Goal: Task Accomplishment & Management: Use online tool/utility

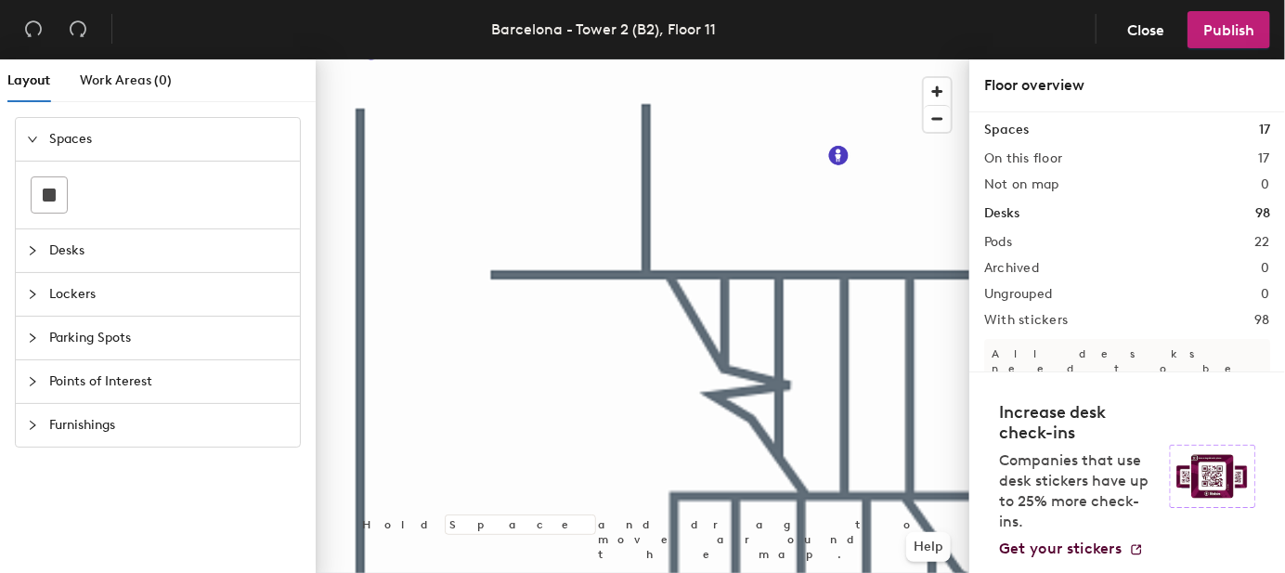
scroll to position [14, 0]
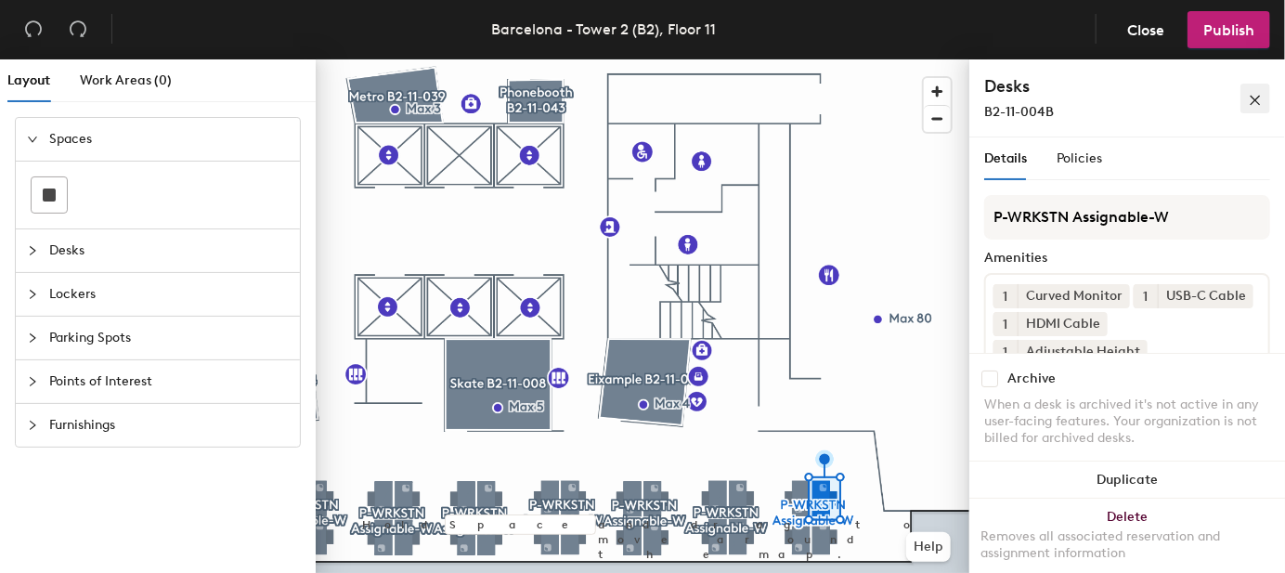
click at [1255, 97] on icon "close" at bounding box center [1255, 100] width 13 height 13
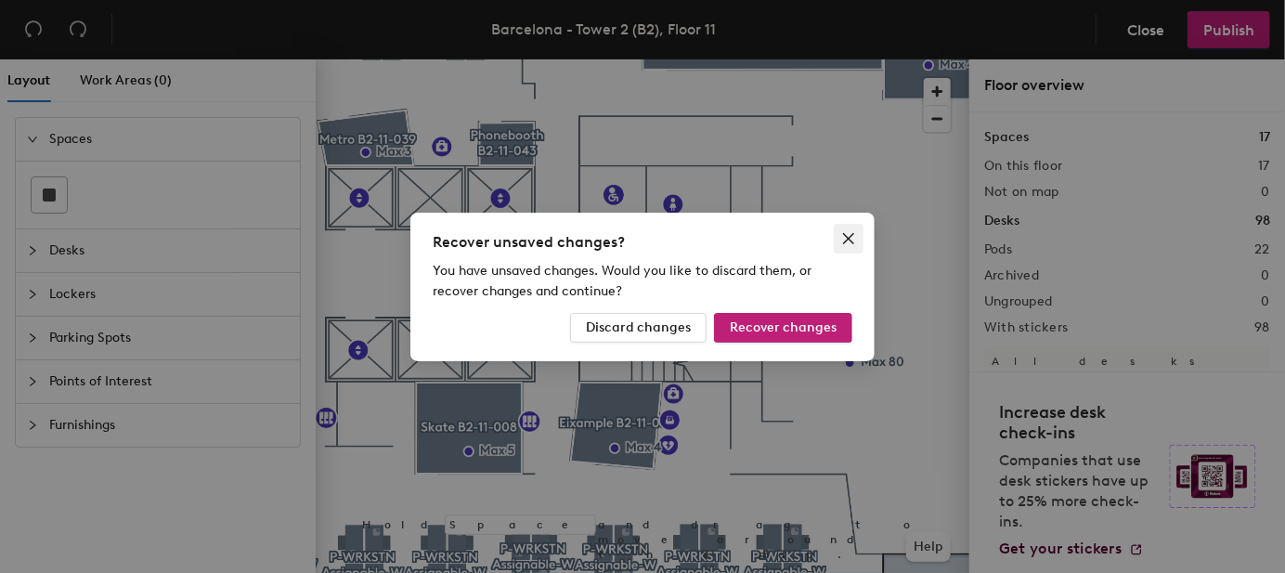
click at [846, 238] on icon "close" at bounding box center [848, 238] width 15 height 15
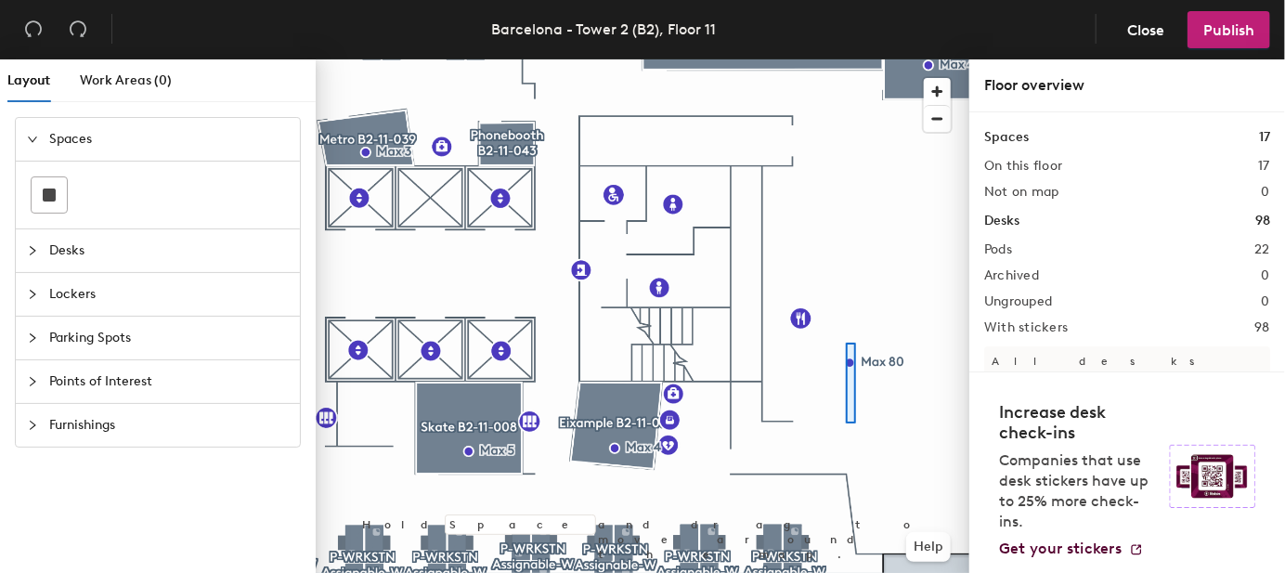
click at [846, 59] on div at bounding box center [643, 59] width 654 height 0
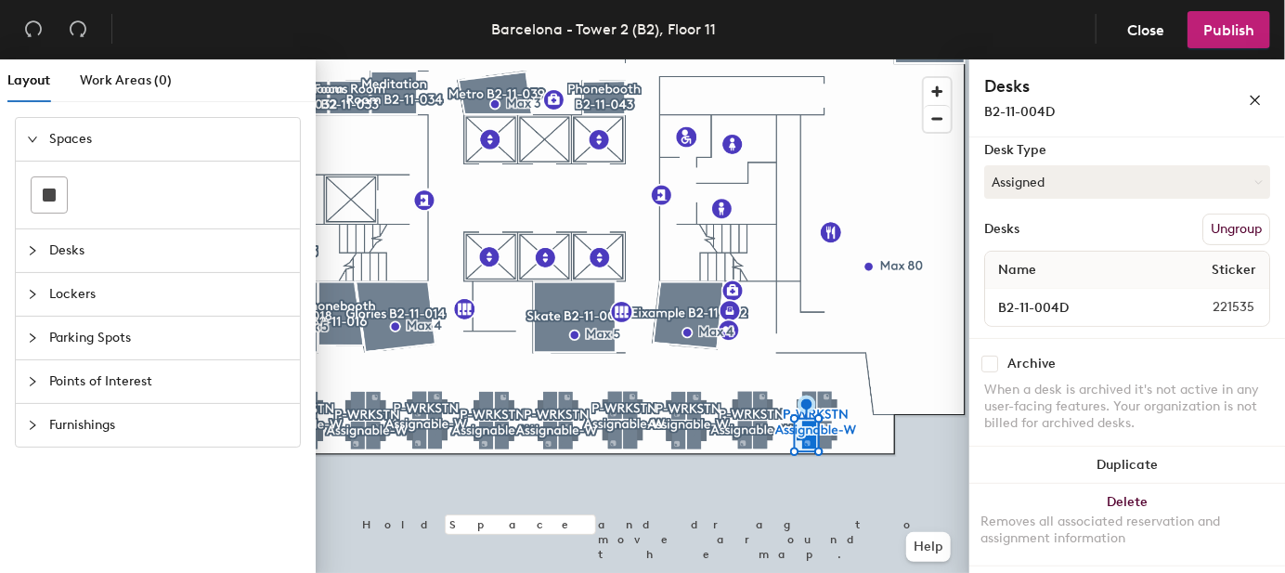
scroll to position [290, 0]
click at [1252, 97] on icon "close" at bounding box center [1256, 101] width 10 height 10
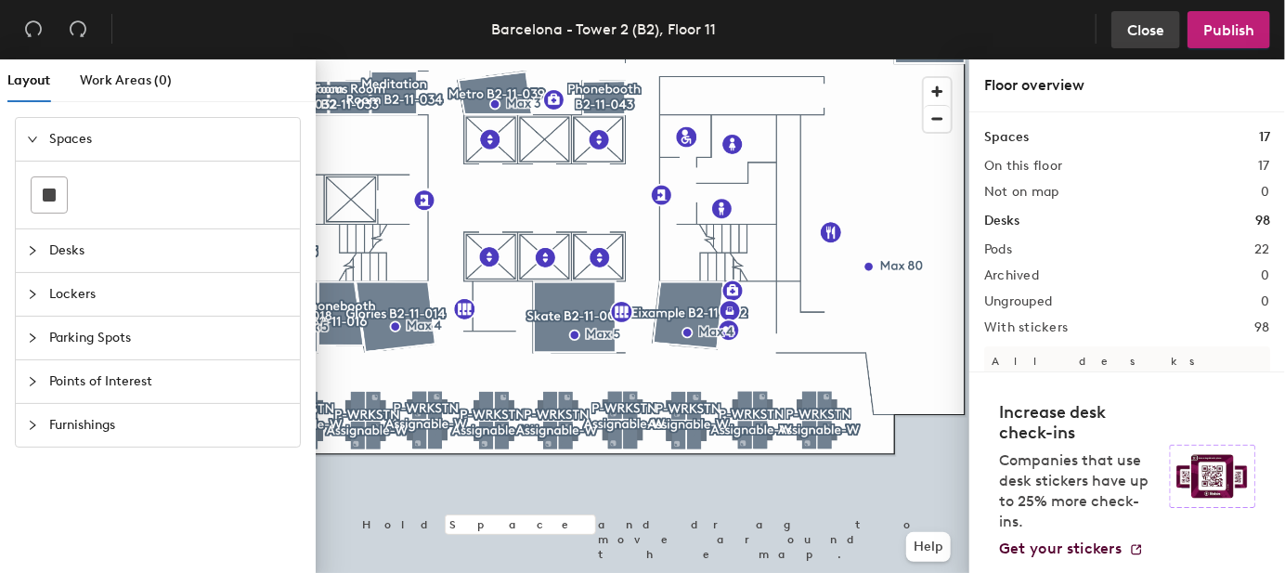
click at [1134, 38] on span "Close" at bounding box center [1145, 30] width 37 height 18
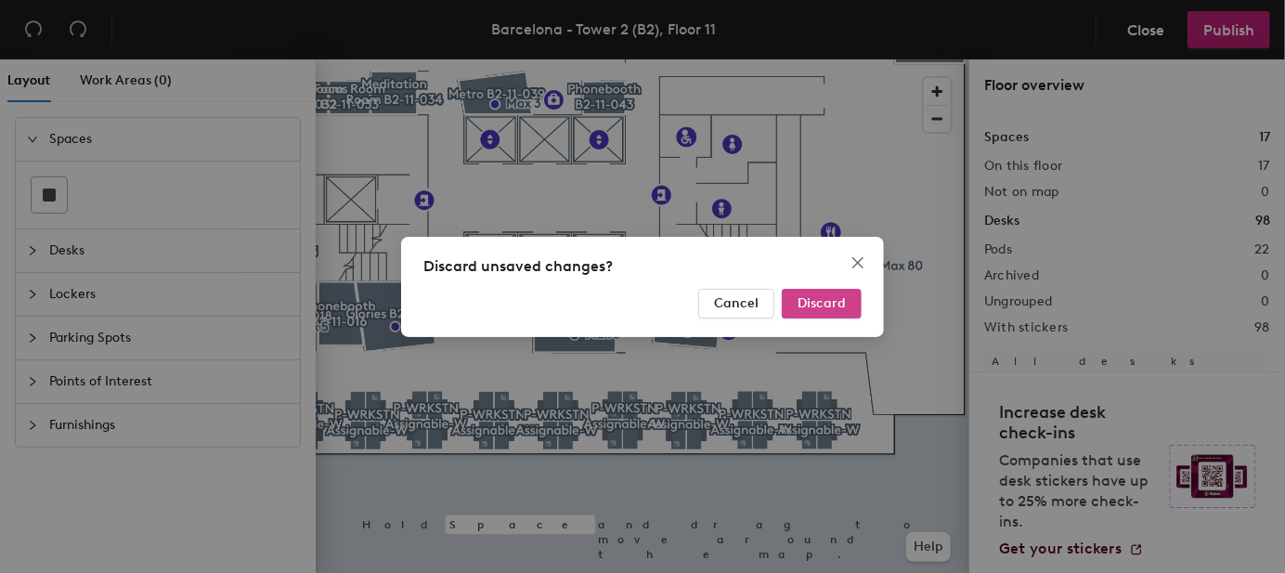
click at [817, 307] on span "Discard" at bounding box center [821, 303] width 48 height 16
